Goal: Answer question/provide support: Share knowledge or assist other users

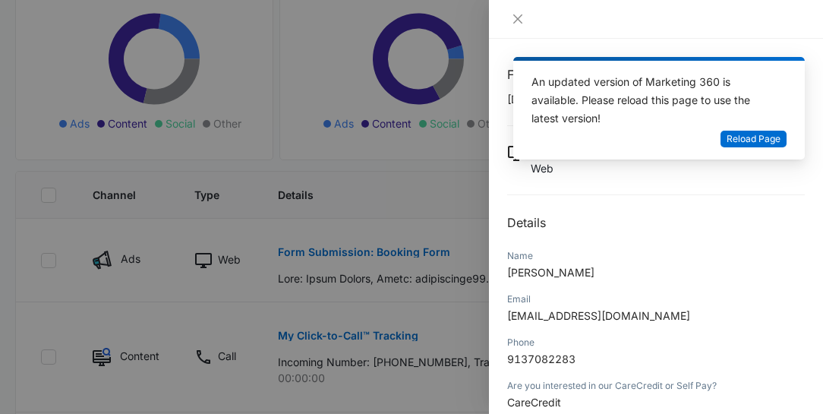
scroll to position [214, 0]
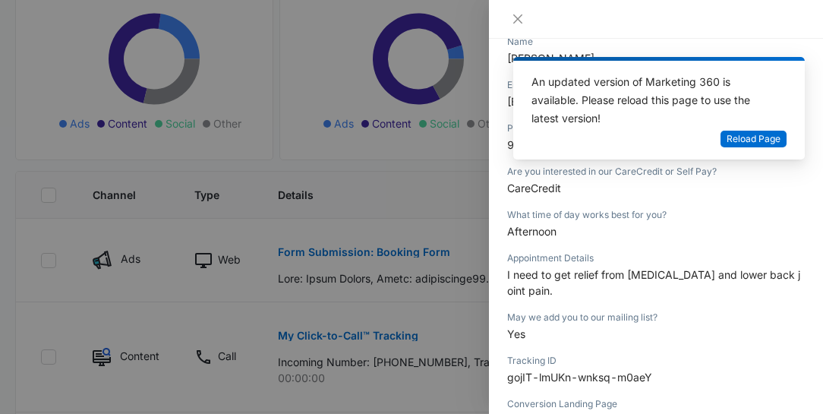
click at [781, 30] on div at bounding box center [656, 19] width 334 height 39
click at [759, 132] on span "Reload Page" at bounding box center [754, 139] width 54 height 14
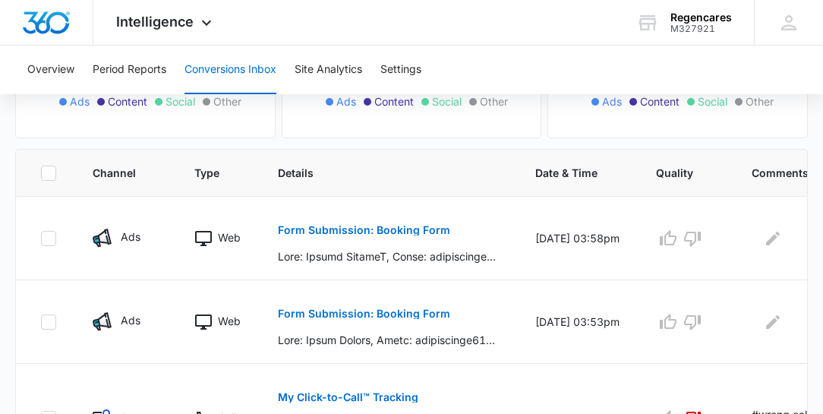
scroll to position [304, 0]
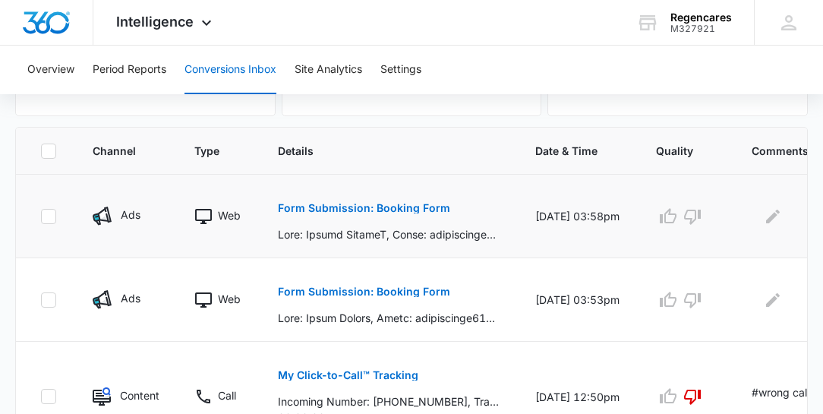
click at [356, 204] on p "Form Submission: Booking Form" at bounding box center [364, 208] width 172 height 11
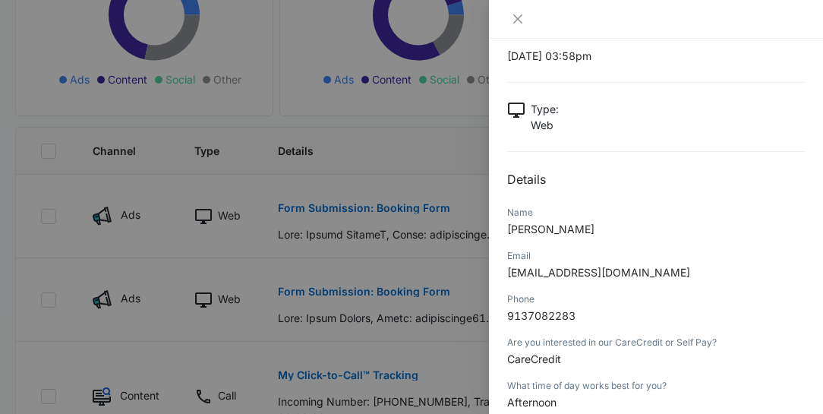
scroll to position [87, 0]
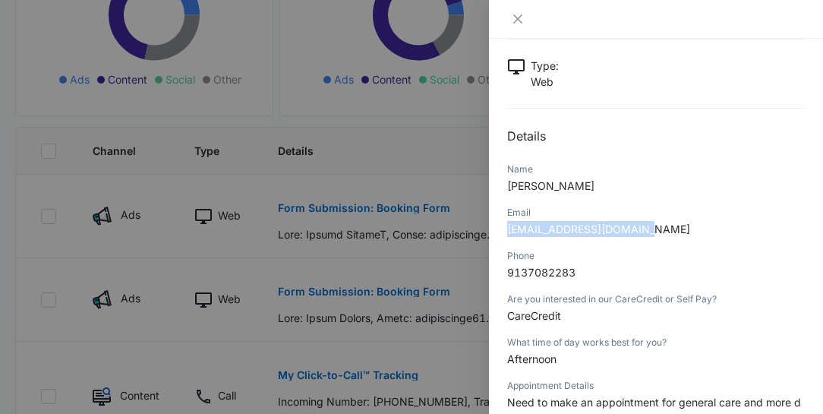
drag, startPoint x: 634, startPoint y: 227, endPoint x: 509, endPoint y: 229, distance: 125.3
click at [509, 229] on span "[EMAIL_ADDRESS][DOMAIN_NAME]" at bounding box center [598, 228] width 183 height 13
copy span "[EMAIL_ADDRESS][DOMAIN_NAME]"
drag, startPoint x: 578, startPoint y: 180, endPoint x: 491, endPoint y: 176, distance: 86.6
click at [491, 176] on div "Form Submission: Booking Form 10/15/2025 at 03:58pm Type : Web Details Name Nic…" at bounding box center [656, 226] width 334 height 375
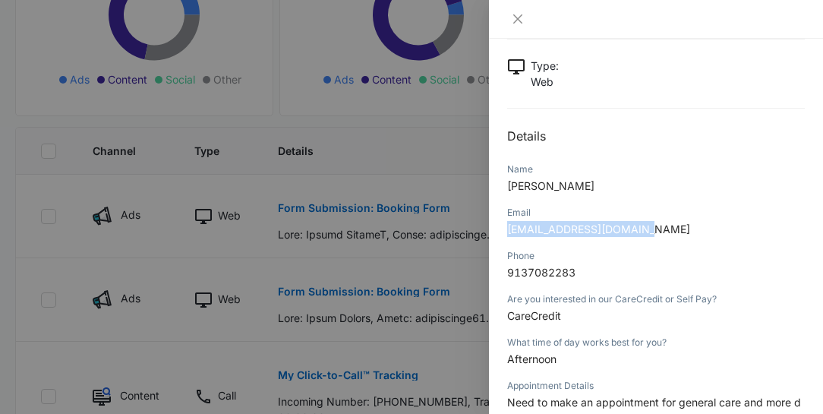
copy span "Nicole BarkerI"
click at [679, 221] on p "[EMAIL_ADDRESS][DOMAIN_NAME]" at bounding box center [656, 229] width 298 height 16
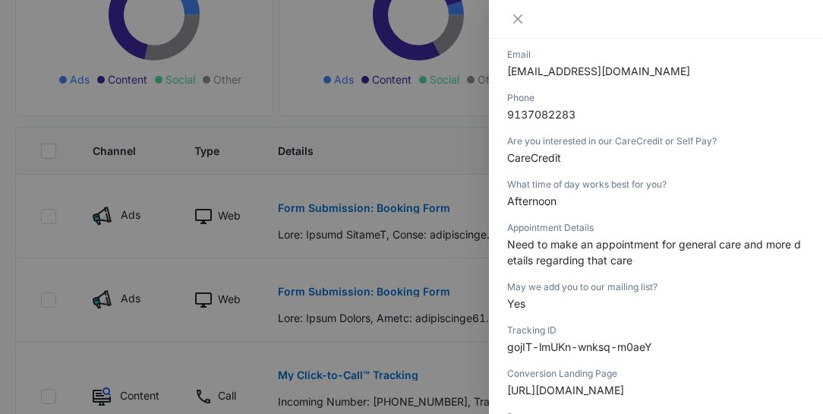
scroll to position [260, 0]
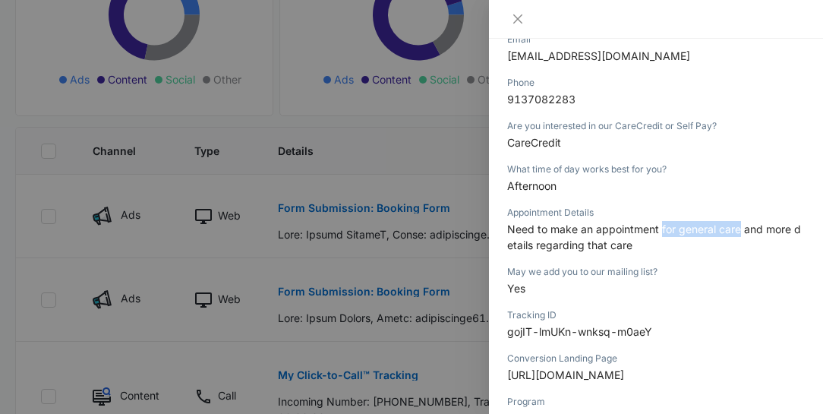
drag, startPoint x: 739, startPoint y: 227, endPoint x: 661, endPoint y: 226, distance: 77.4
click at [661, 226] on span "Need to make an appointment for general care and more details regarding that ca…" at bounding box center [654, 236] width 294 height 29
copy span "for general care"
click at [468, 46] on div at bounding box center [411, 207] width 823 height 414
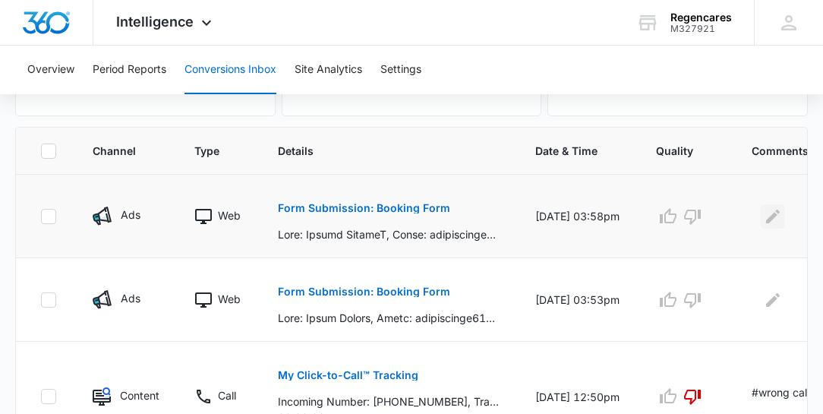
click at [770, 214] on icon "Edit Comments" at bounding box center [773, 216] width 14 height 14
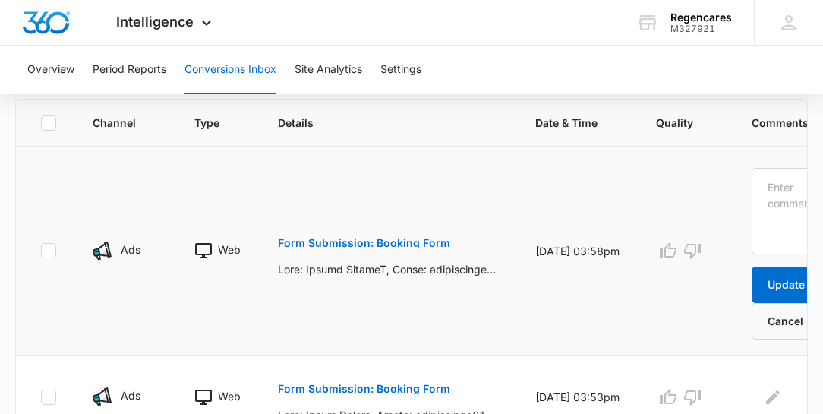
scroll to position [347, 0]
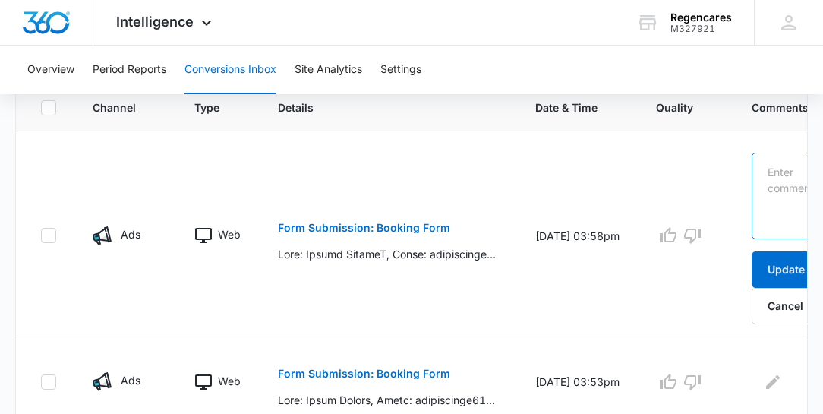
click at [767, 162] on textarea at bounding box center [803, 196] width 102 height 87
type textarea "c"
click at [766, 159] on textarea at bounding box center [803, 196] width 102 height 87
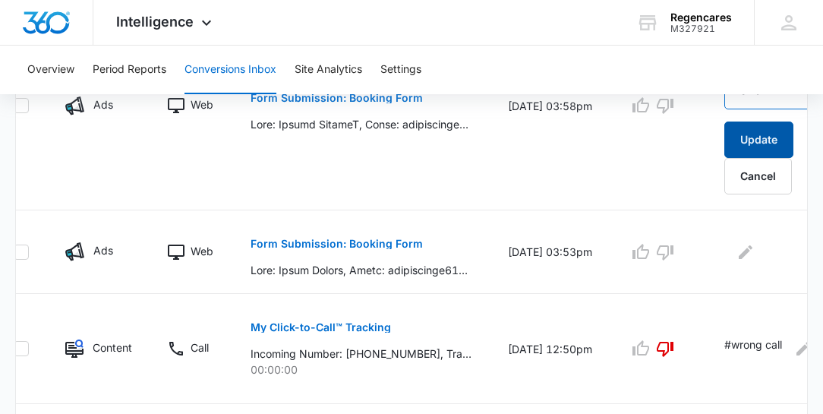
scroll to position [477, 0]
type textarea "Called 10/15 voice mail is full, I sent an email."
click at [750, 134] on button "Update" at bounding box center [758, 139] width 69 height 36
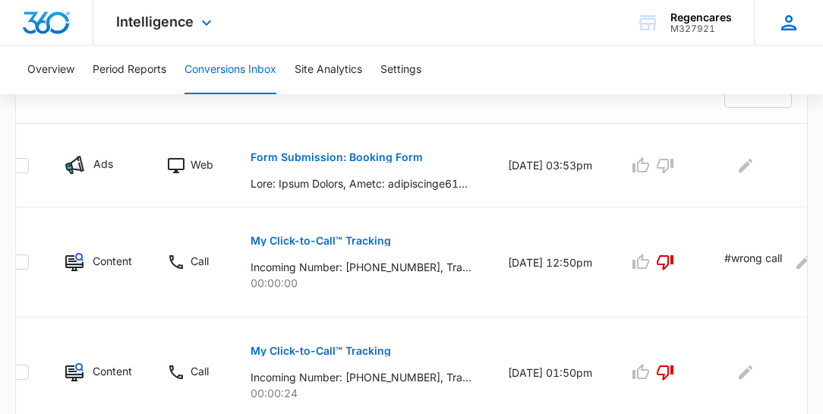
scroll to position [501, 0]
